Goal: Information Seeking & Learning: Stay updated

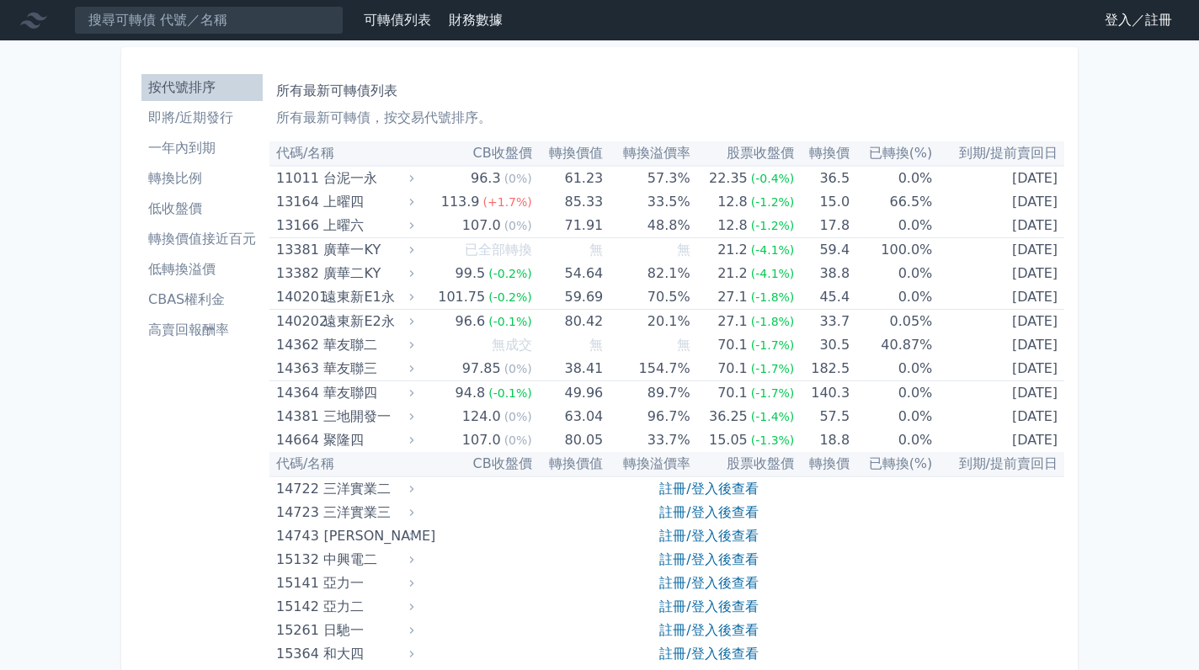
click at [221, 116] on li "即將/近期發行" at bounding box center [201, 118] width 121 height 20
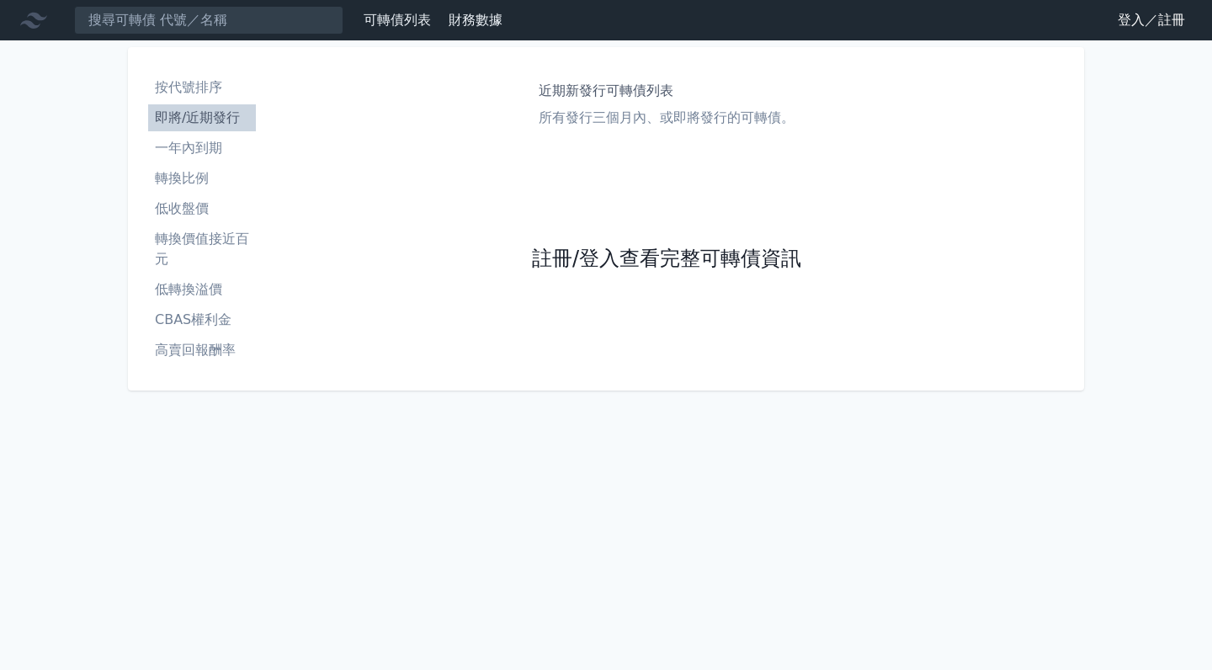
click at [709, 260] on link "註冊/登入查看完整可轉債資訊" at bounding box center [666, 259] width 269 height 27
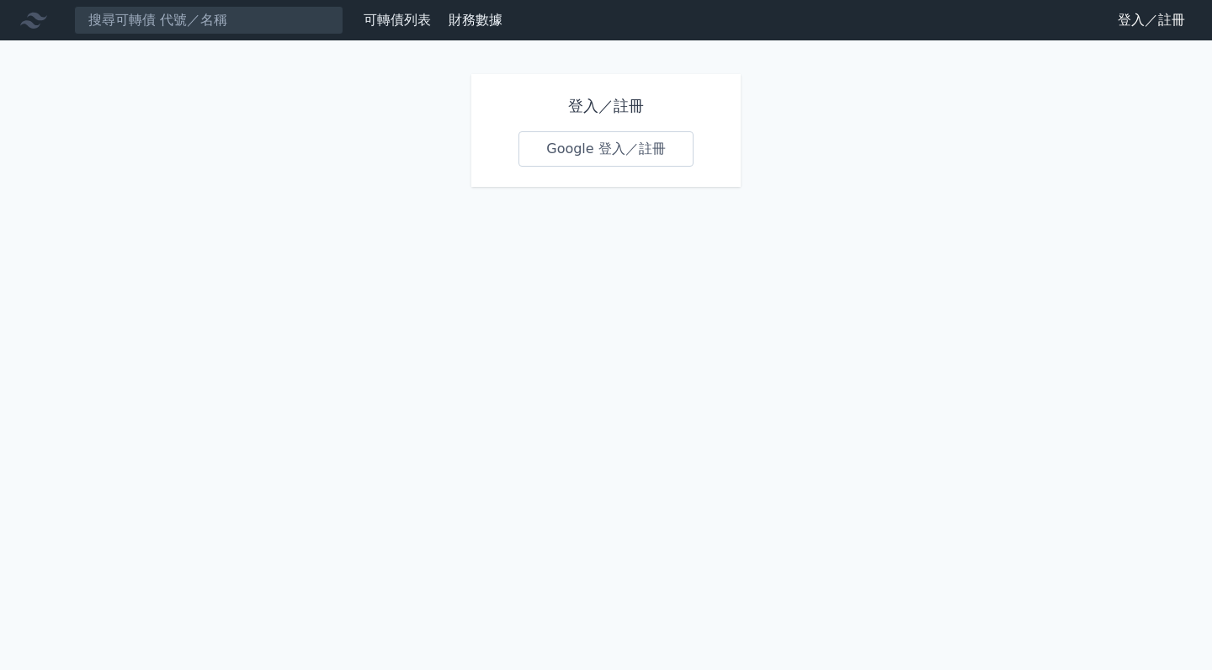
click at [612, 150] on link "Google 登入／註冊" at bounding box center [606, 148] width 175 height 35
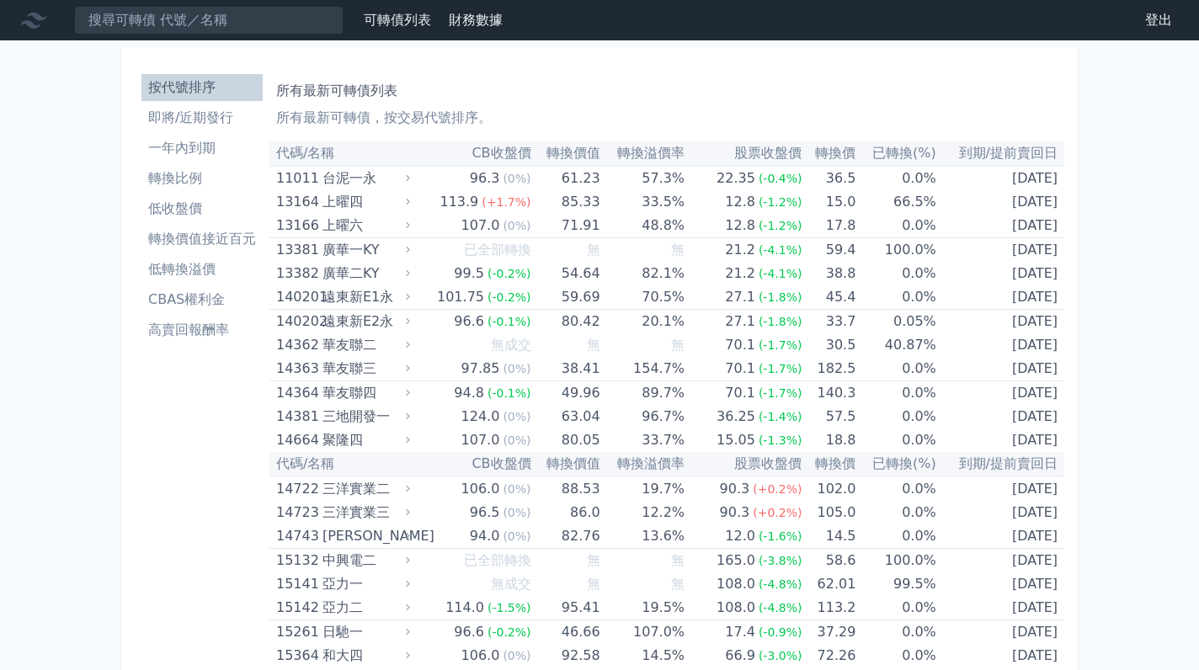
click at [176, 114] on li "即將/近期發行" at bounding box center [201, 118] width 121 height 20
